Goal: Task Accomplishment & Management: Complete application form

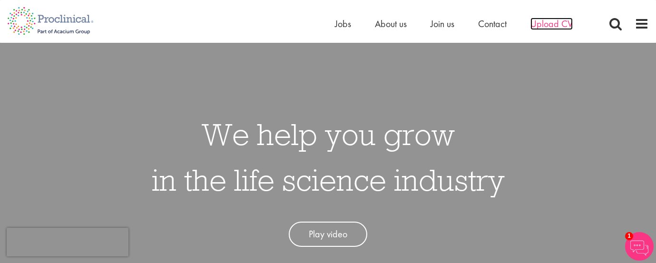
click at [559, 26] on span "Upload CV" at bounding box center [552, 24] width 42 height 12
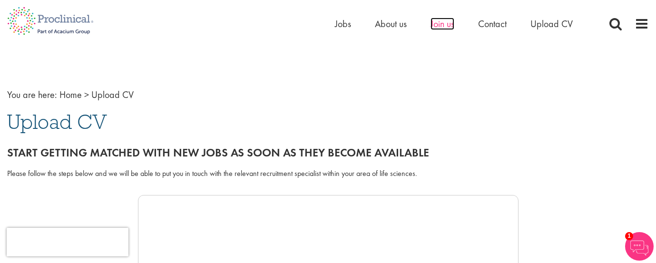
click at [446, 23] on span "Join us" at bounding box center [443, 24] width 24 height 12
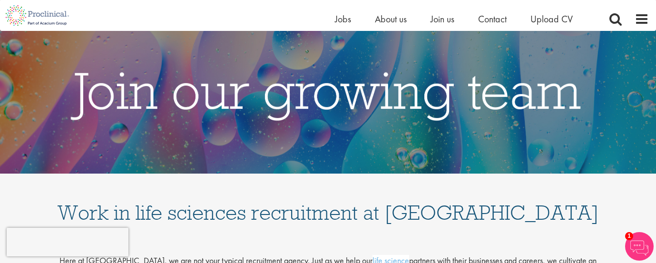
scroll to position [5, 0]
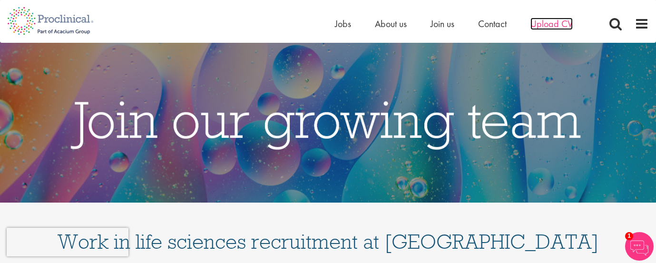
click at [553, 25] on span "Upload CV" at bounding box center [552, 24] width 42 height 12
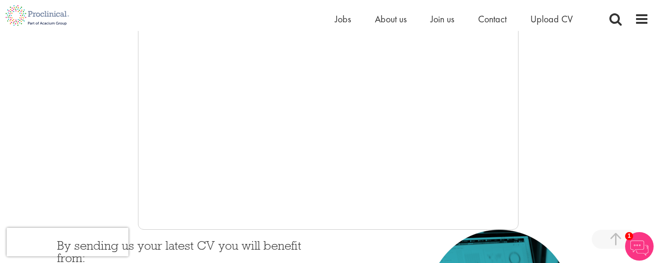
scroll to position [253, 0]
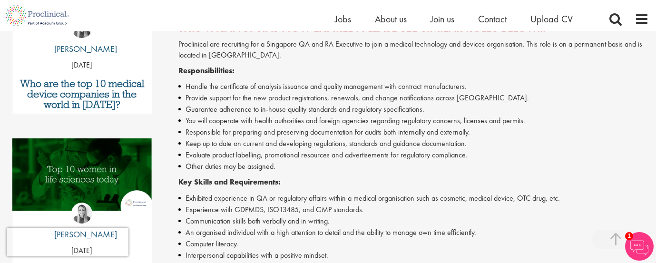
scroll to position [251, 0]
